Goal: Check status: Check status

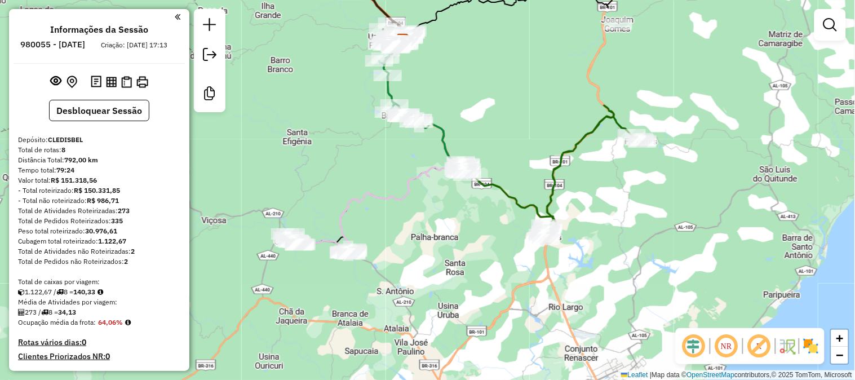
scroll to position [633, 0]
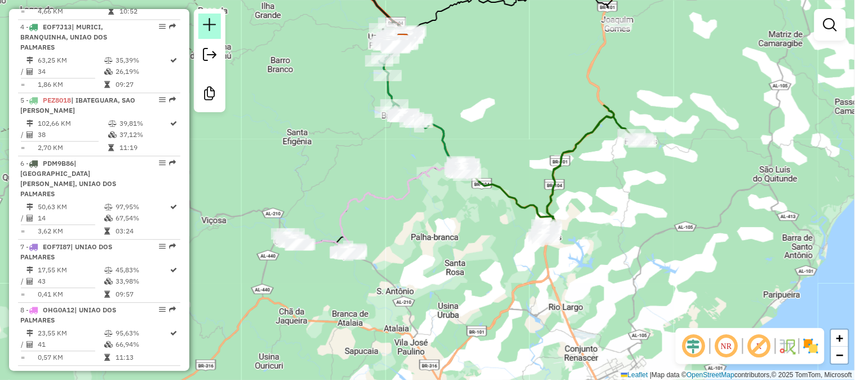
click at [210, 24] on em at bounding box center [210, 25] width 14 height 14
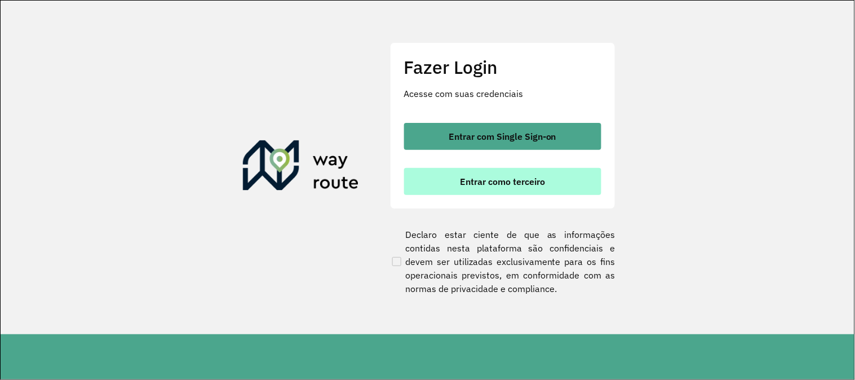
click at [487, 186] on span "Entrar como terceiro" at bounding box center [502, 181] width 85 height 9
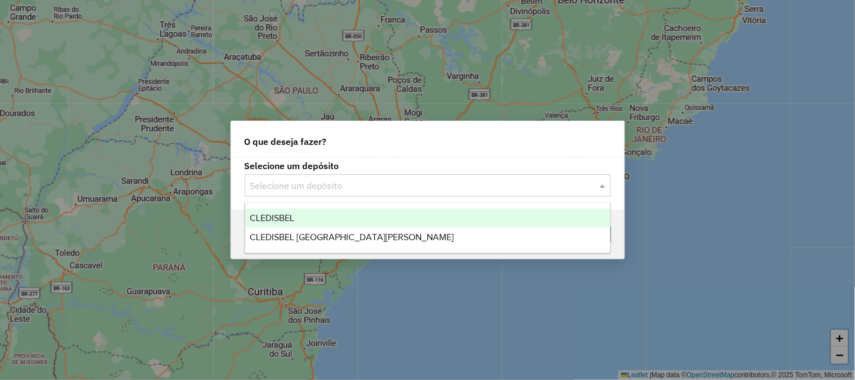
click at [351, 182] on input "text" at bounding box center [416, 186] width 333 height 14
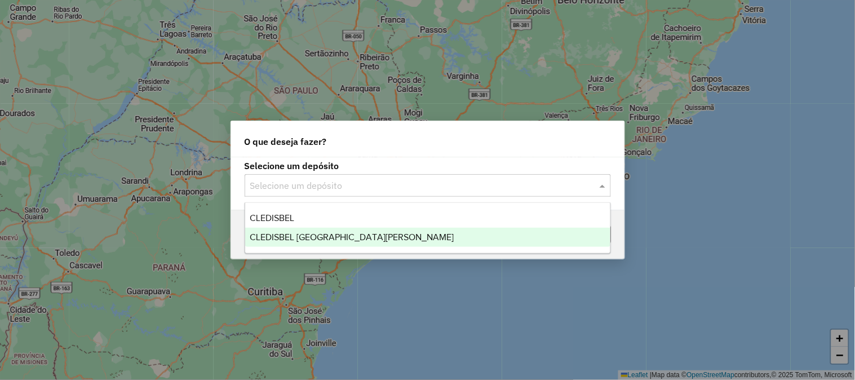
click at [322, 233] on span "CLEDISBEL PORTO CALVO" at bounding box center [352, 237] width 204 height 10
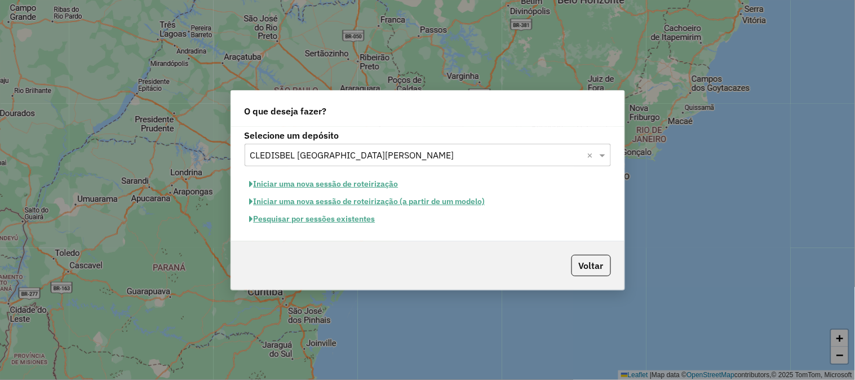
click at [325, 217] on button "Pesquisar por sessões existentes" at bounding box center [313, 218] width 136 height 17
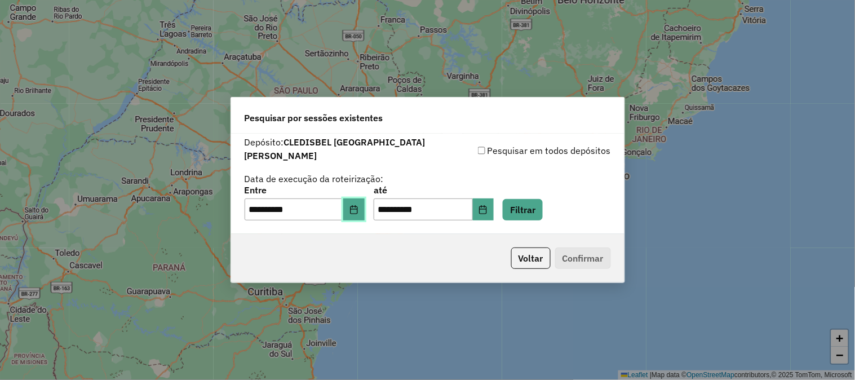
click at [363, 209] on button "Choose Date" at bounding box center [353, 209] width 21 height 23
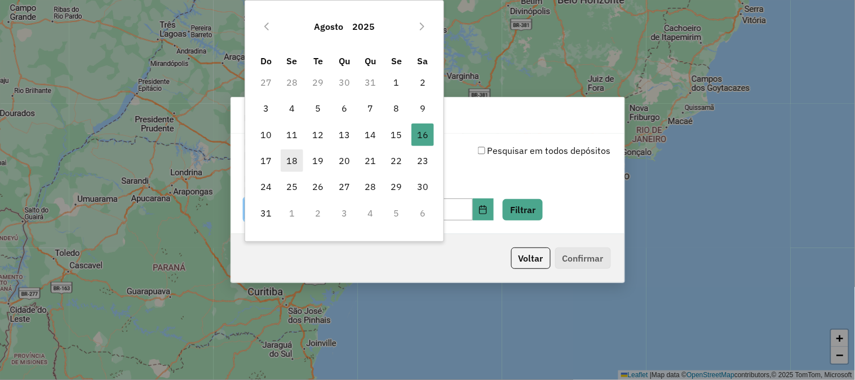
click at [285, 162] on span "18" at bounding box center [292, 160] width 23 height 23
type input "**********"
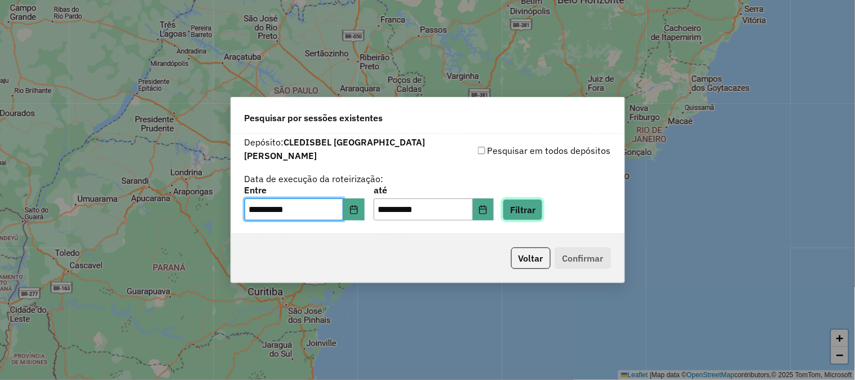
click at [538, 203] on button "Filtrar" at bounding box center [523, 209] width 40 height 21
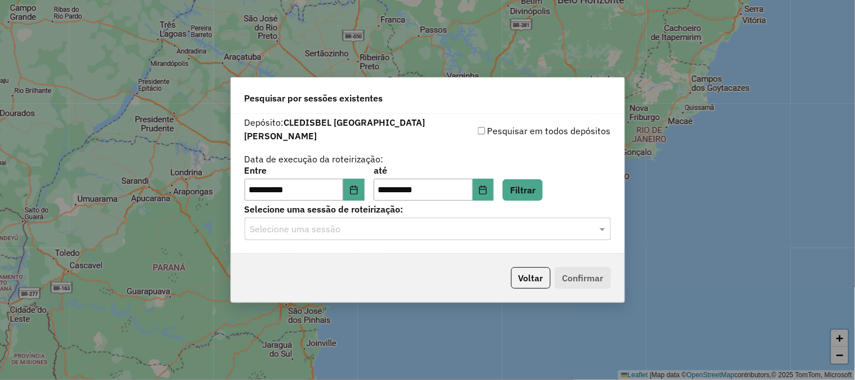
click at [369, 231] on div "Selecione uma sessão" at bounding box center [428, 229] width 367 height 23
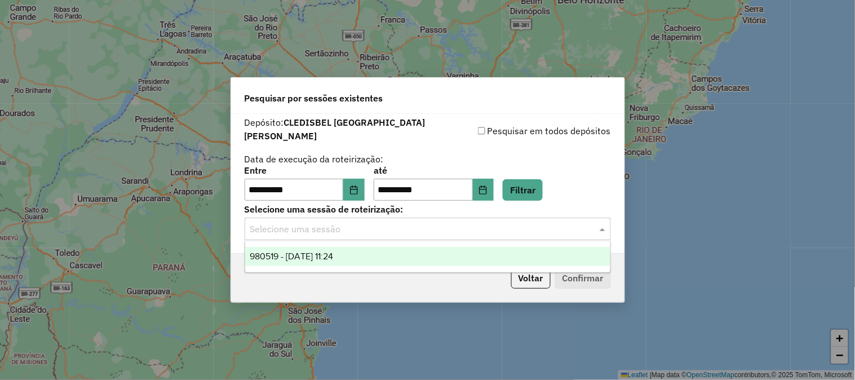
click at [377, 255] on div "980519 - 18/08/2025 11:24" at bounding box center [427, 256] width 365 height 19
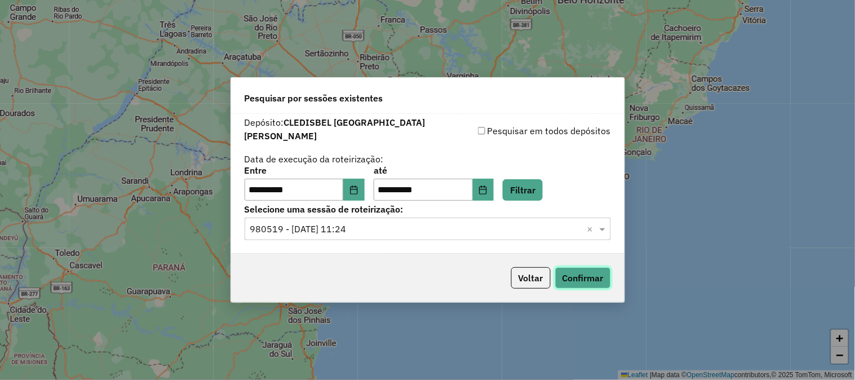
click at [586, 271] on button "Confirmar" at bounding box center [583, 277] width 56 height 21
